Goal: Information Seeking & Learning: Learn about a topic

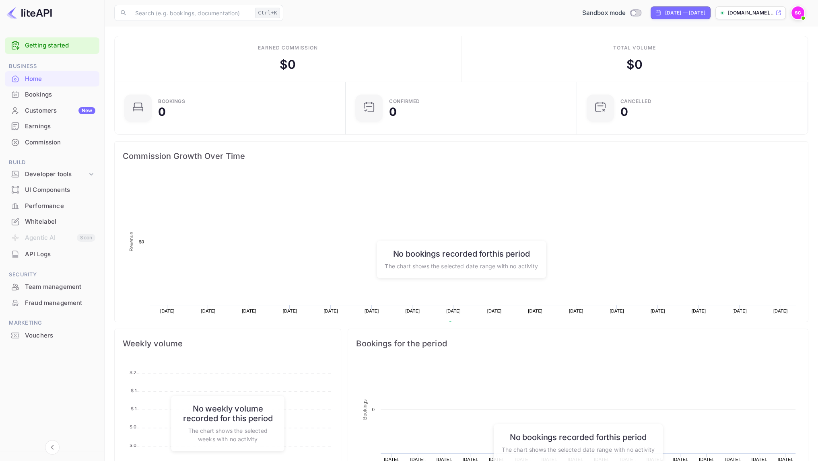
scroll to position [125, 221]
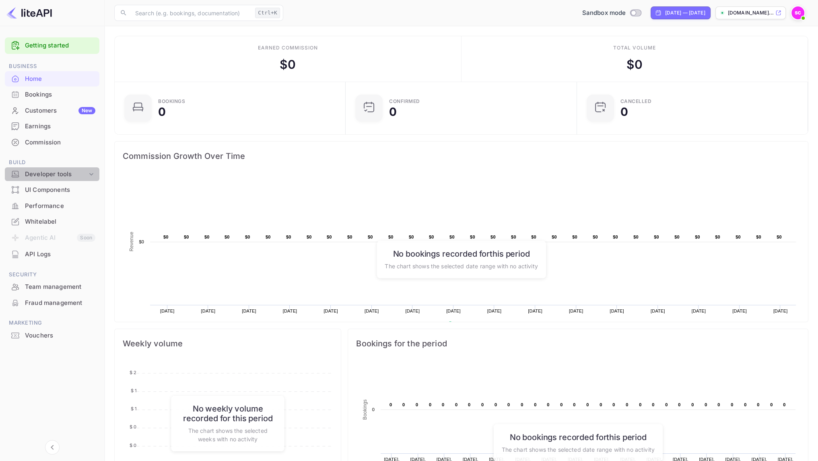
click at [89, 172] on icon at bounding box center [91, 174] width 8 height 8
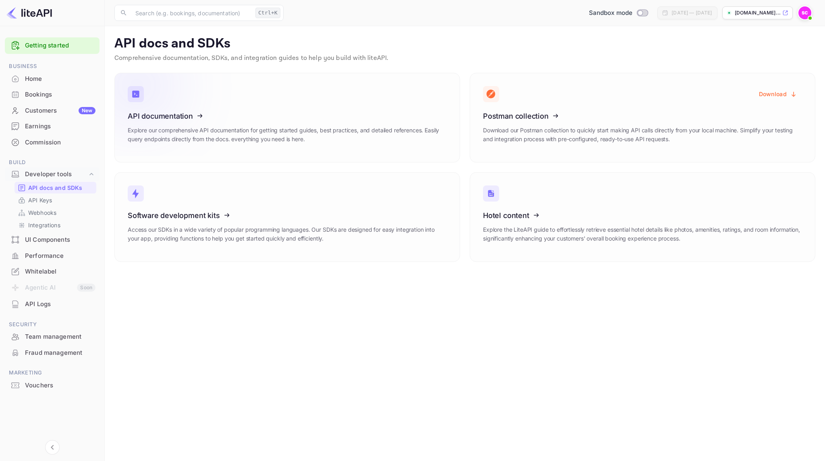
click at [287, 112] on h3 "API documentation" at bounding box center [287, 116] width 319 height 8
